Goal: Information Seeking & Learning: Check status

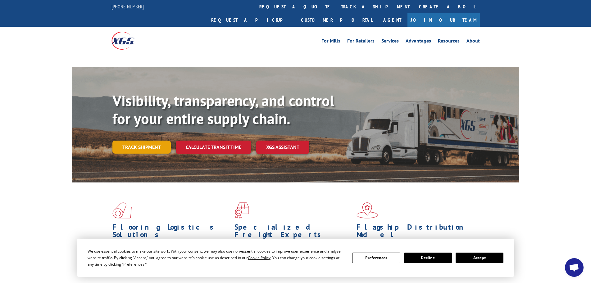
click at [139, 141] on link "Track shipment" at bounding box center [141, 147] width 58 height 13
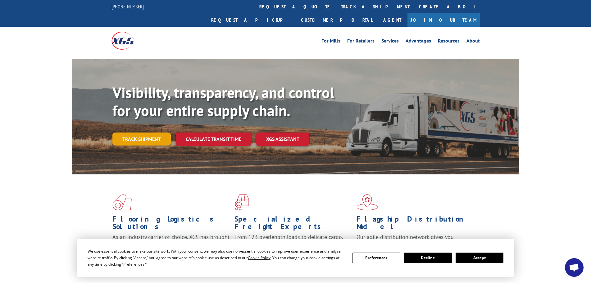
click at [138, 133] on link "Track shipment" at bounding box center [141, 139] width 58 height 13
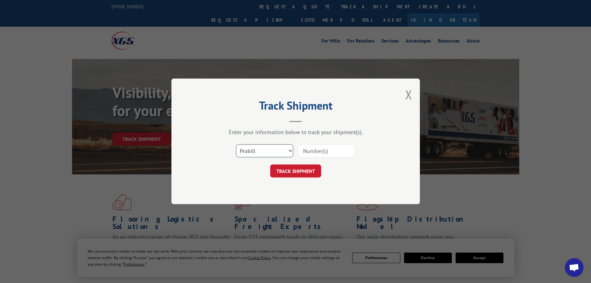
click at [283, 150] on select "Select category... Probill BOL PO" at bounding box center [264, 151] width 57 height 13
select select "bol"
click at [236, 145] on select "Select category... Probill BOL PO" at bounding box center [264, 151] width 57 height 13
click at [320, 151] on input at bounding box center [326, 151] width 57 height 13
type input "6025959"
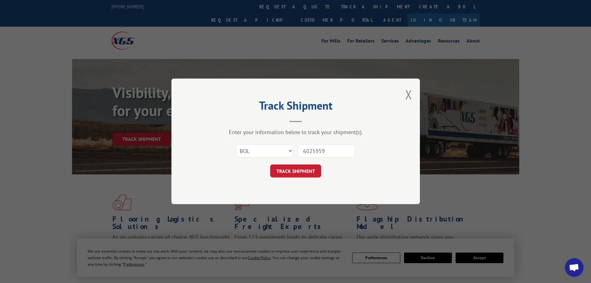
click button "TRACK SHIPMENT" at bounding box center [295, 171] width 51 height 13
